Goal: Information Seeking & Learning: Find specific fact

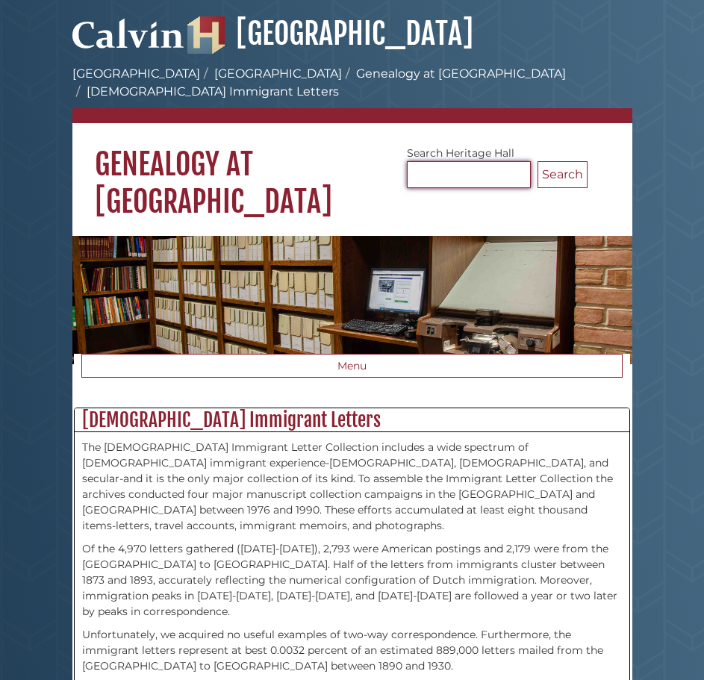
click at [458, 167] on input "Search Heritage Hall" at bounding box center [469, 174] width 124 height 27
type input "*******"
click at [559, 161] on button "Search" at bounding box center [563, 174] width 50 height 27
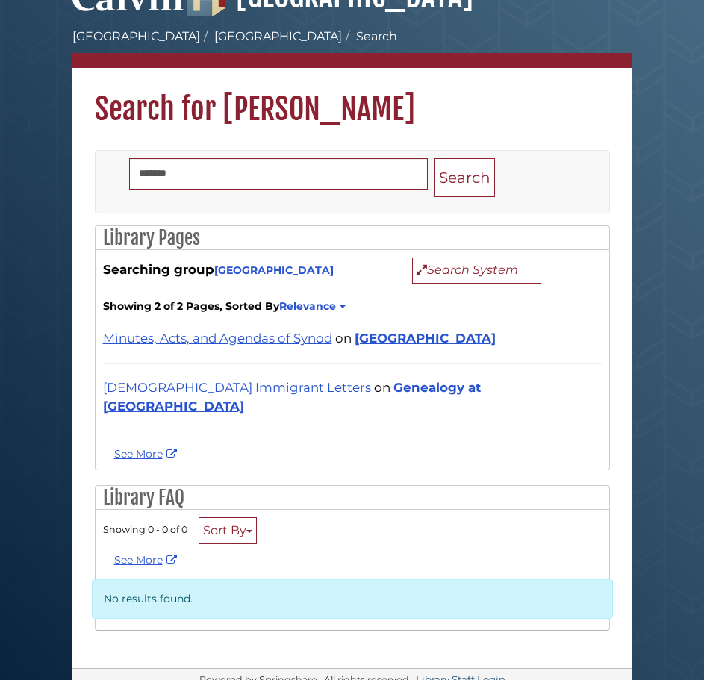
scroll to position [45, 0]
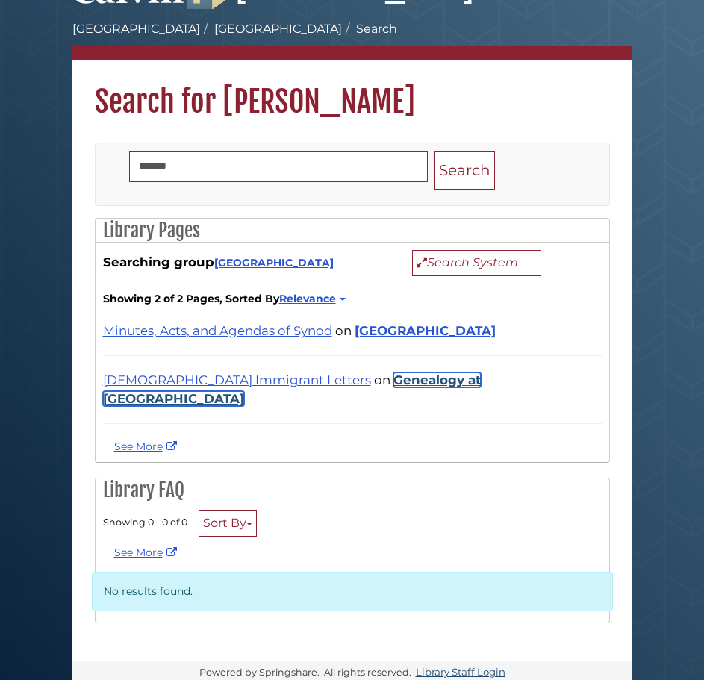
click at [297, 376] on link "Genealogy at [GEOGRAPHIC_DATA]" at bounding box center [292, 390] width 378 height 34
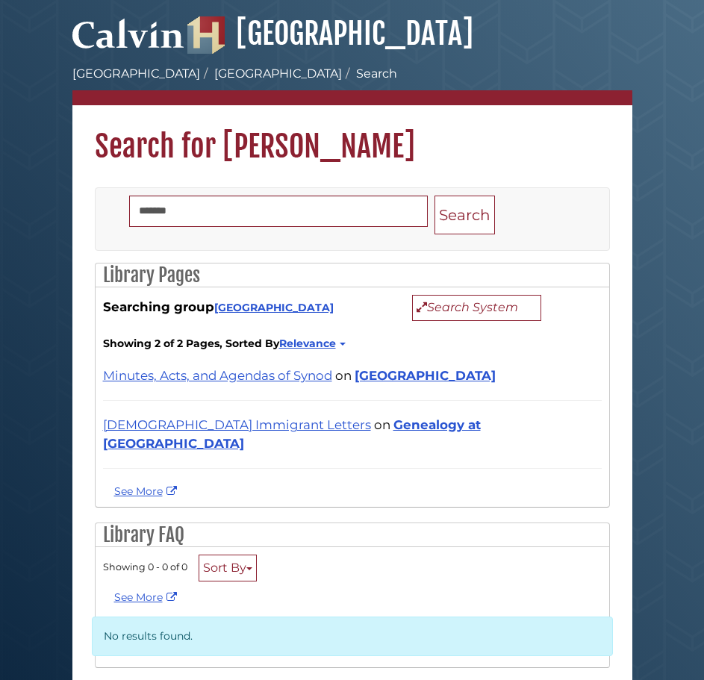
scroll to position [45, 0]
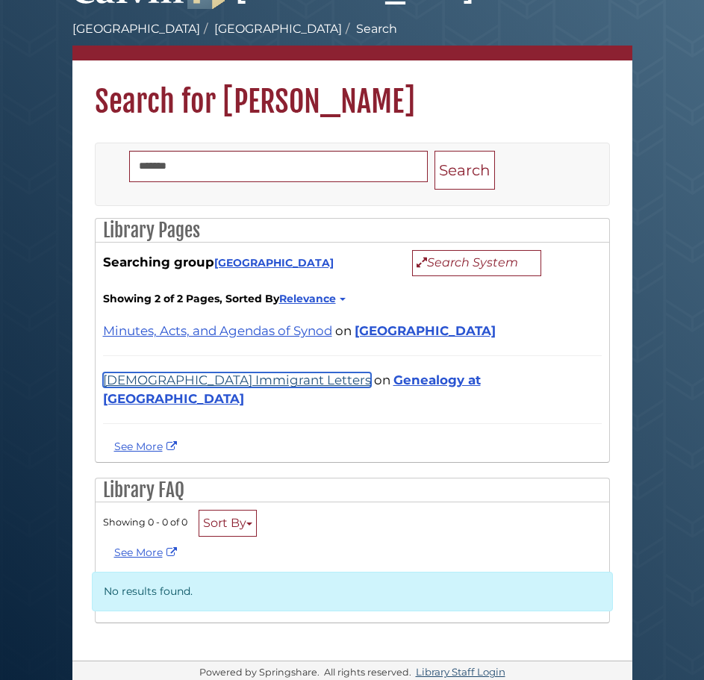
click at [182, 376] on link "[DEMOGRAPHIC_DATA] Immigrant Letters" at bounding box center [237, 380] width 268 height 15
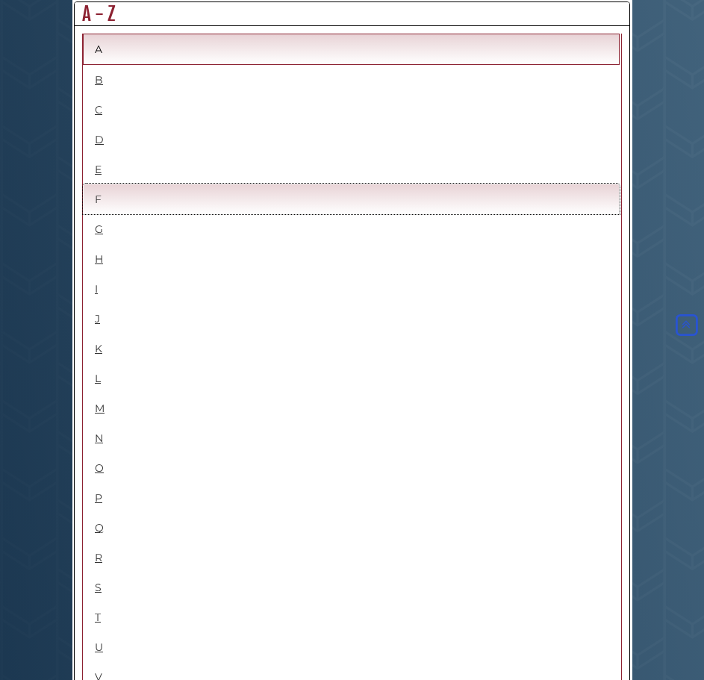
scroll to position [903, 0]
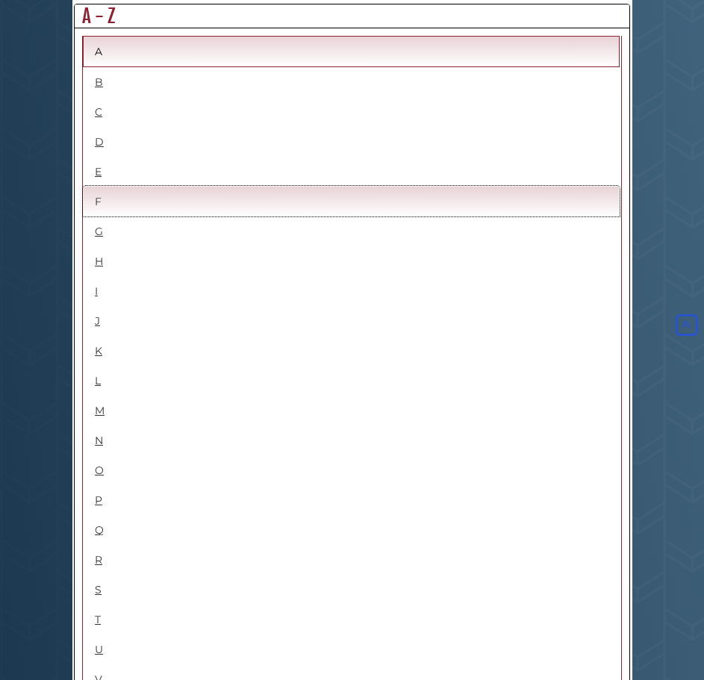
click at [103, 186] on link "F" at bounding box center [351, 201] width 537 height 31
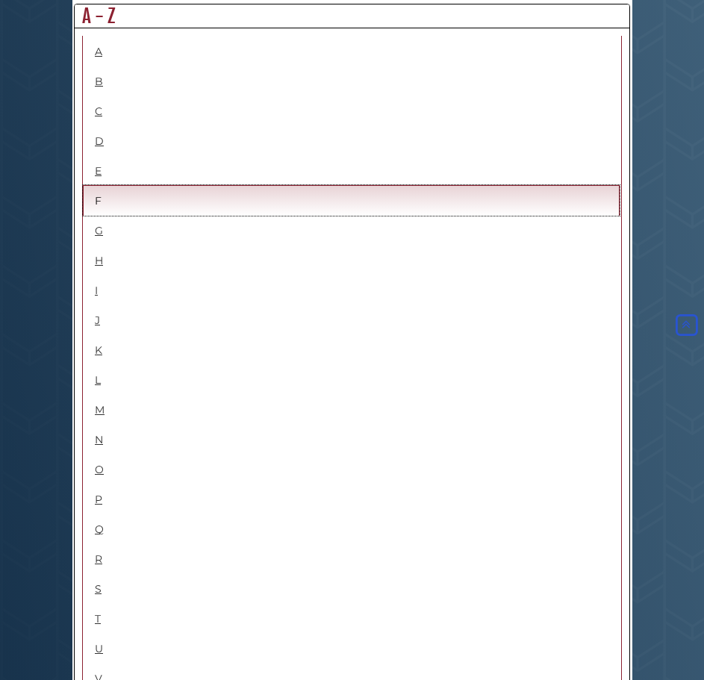
click at [105, 185] on link "F" at bounding box center [351, 200] width 537 height 31
click at [100, 185] on link "F" at bounding box center [351, 200] width 537 height 31
click at [99, 185] on link "F" at bounding box center [351, 200] width 537 height 31
click at [98, 185] on link "F" at bounding box center [351, 200] width 537 height 31
click at [99, 185] on link "F" at bounding box center [351, 200] width 537 height 31
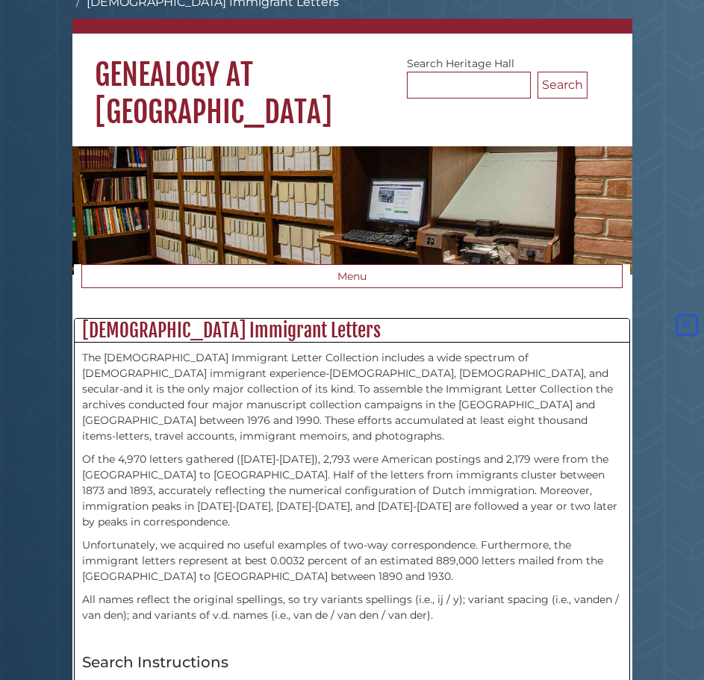
scroll to position [0, 0]
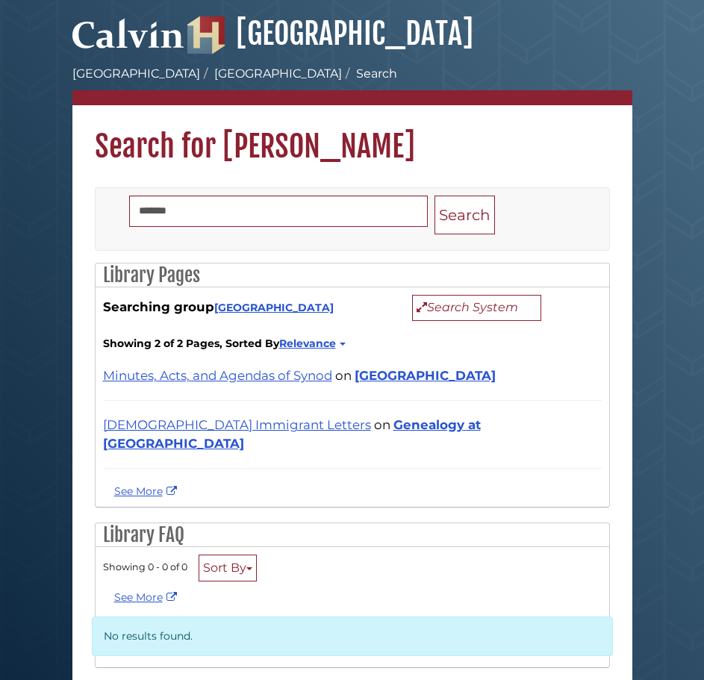
scroll to position [45, 0]
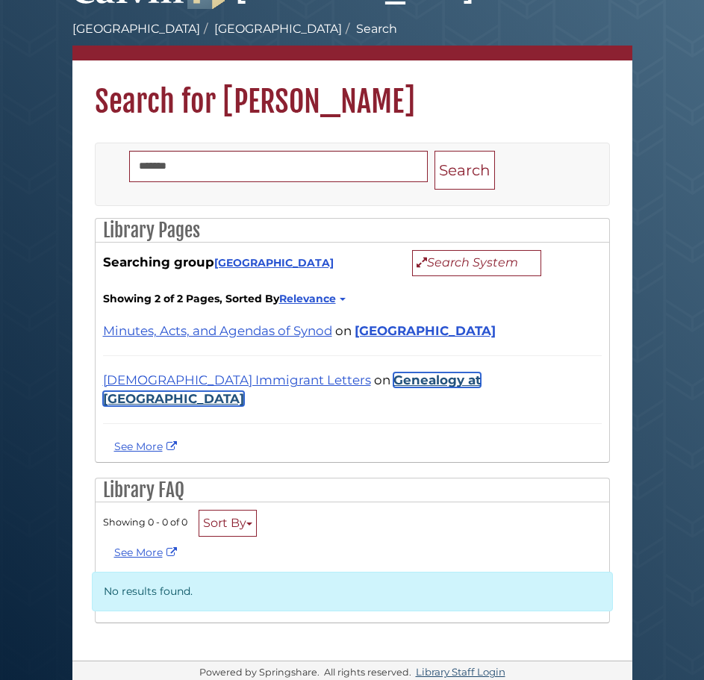
click at [409, 377] on link "Genealogy at [GEOGRAPHIC_DATA]" at bounding box center [292, 390] width 378 height 34
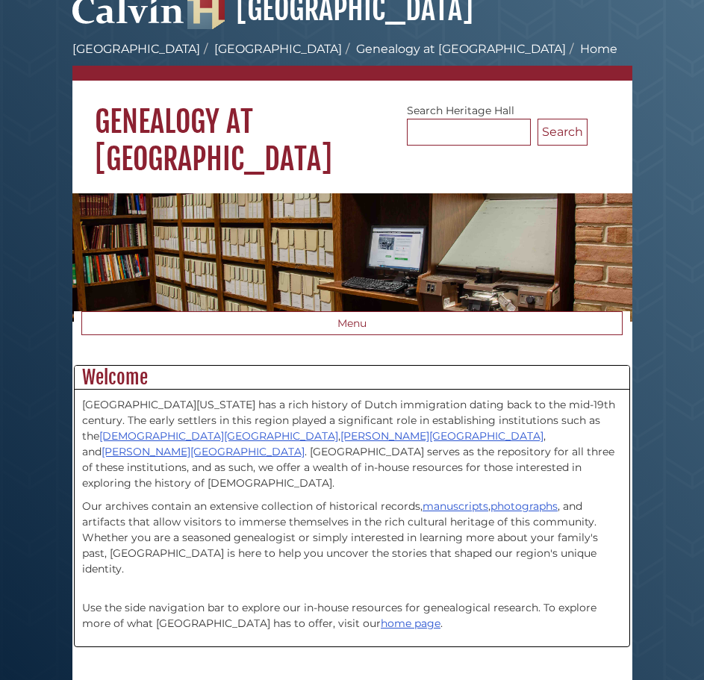
scroll to position [61, 0]
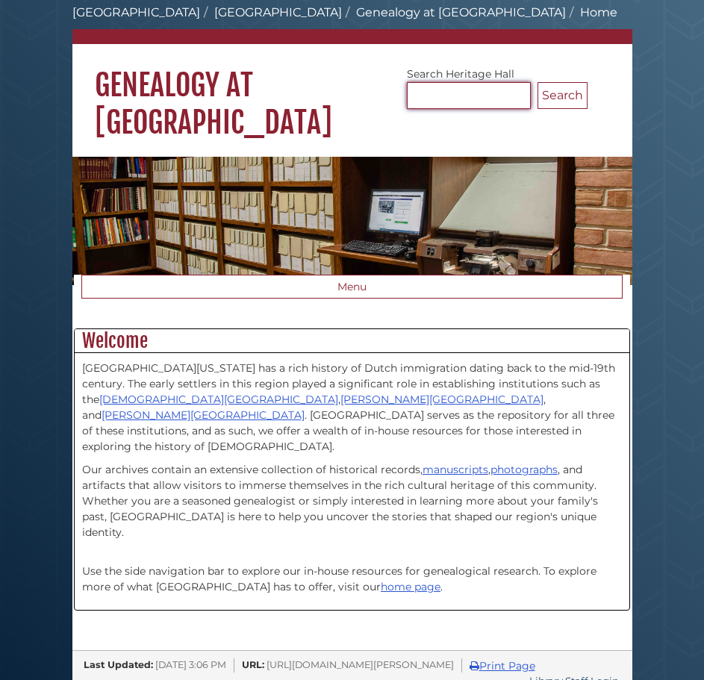
click at [441, 93] on input "Search [GEOGRAPHIC_DATA]" at bounding box center [469, 95] width 124 height 27
type input "*******"
click at [538, 82] on button "Search" at bounding box center [563, 95] width 50 height 27
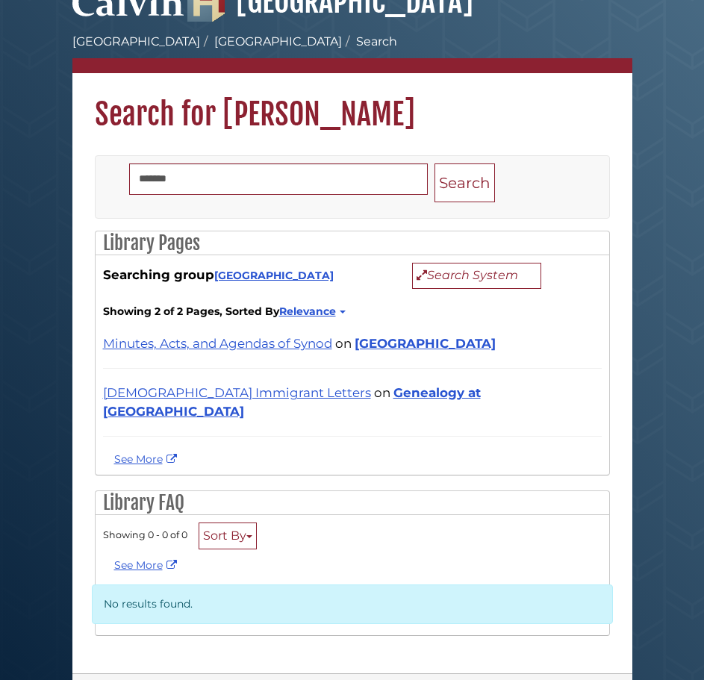
scroll to position [45, 0]
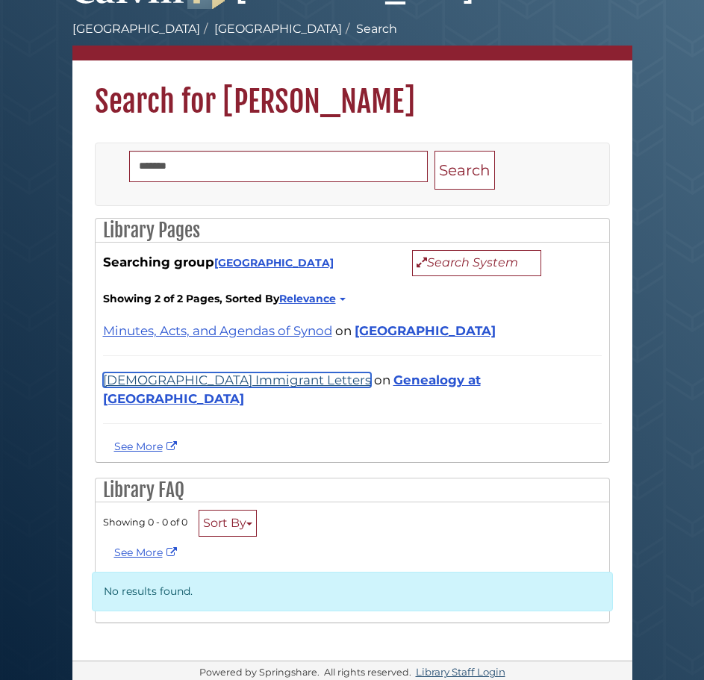
drag, startPoint x: 206, startPoint y: 378, endPoint x: 213, endPoint y: 373, distance: 8.5
click at [206, 377] on link "[DEMOGRAPHIC_DATA] Immigrant Letters" at bounding box center [237, 380] width 268 height 15
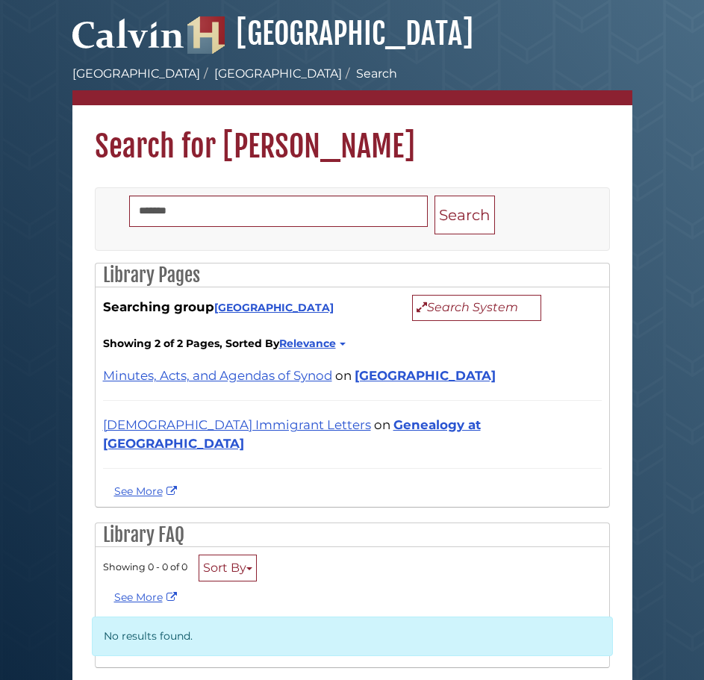
scroll to position [45, 0]
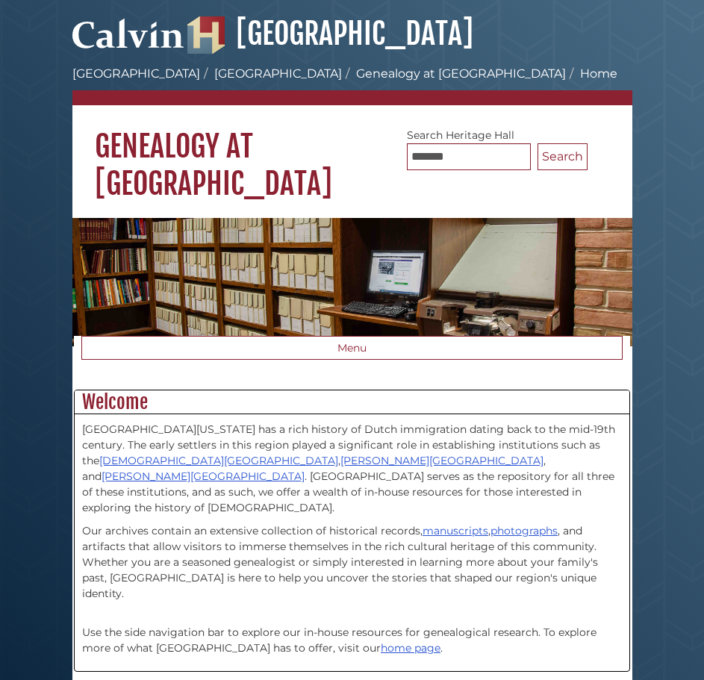
scroll to position [61, 0]
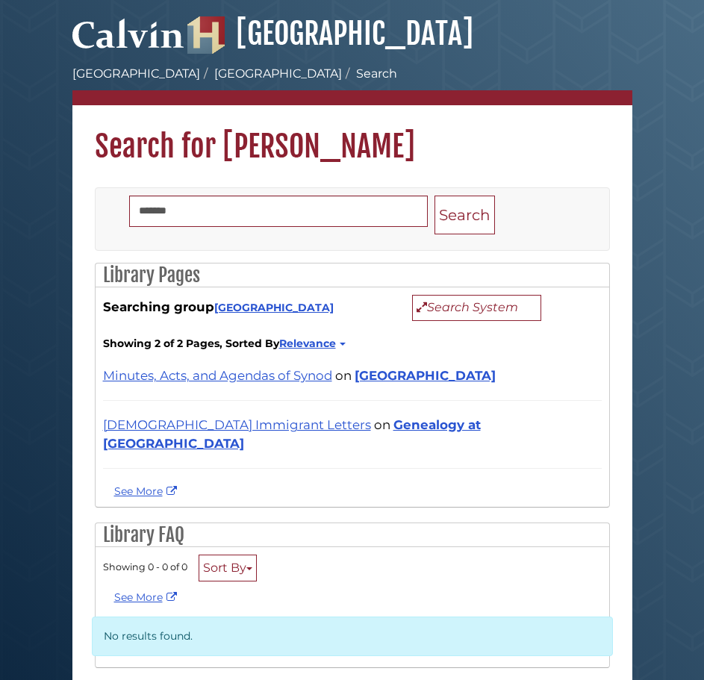
scroll to position [45, 0]
